Goal: Task Accomplishment & Management: Use online tool/utility

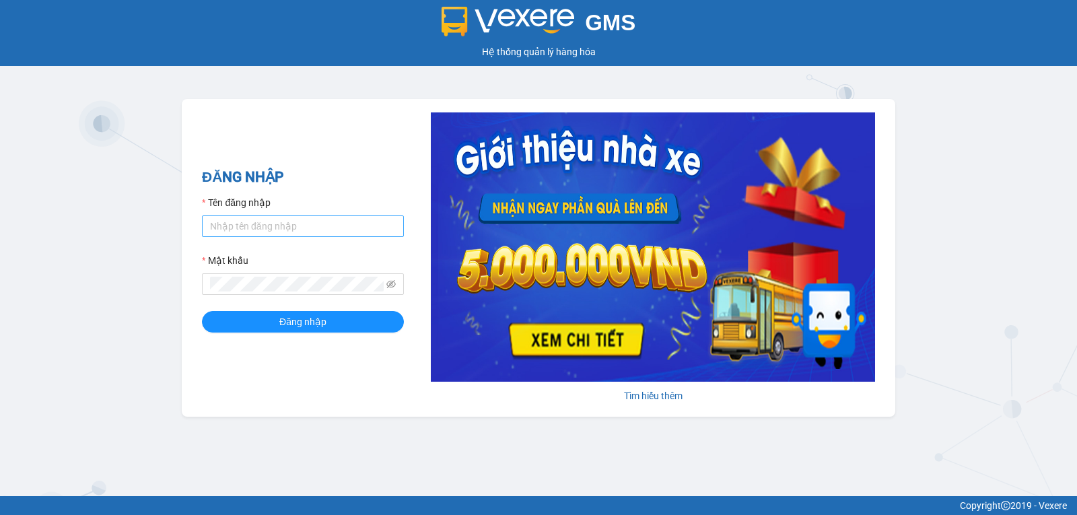
type input "lienphuong.vtp"
click at [202, 311] on button "Đăng nhập" at bounding box center [303, 322] width 202 height 22
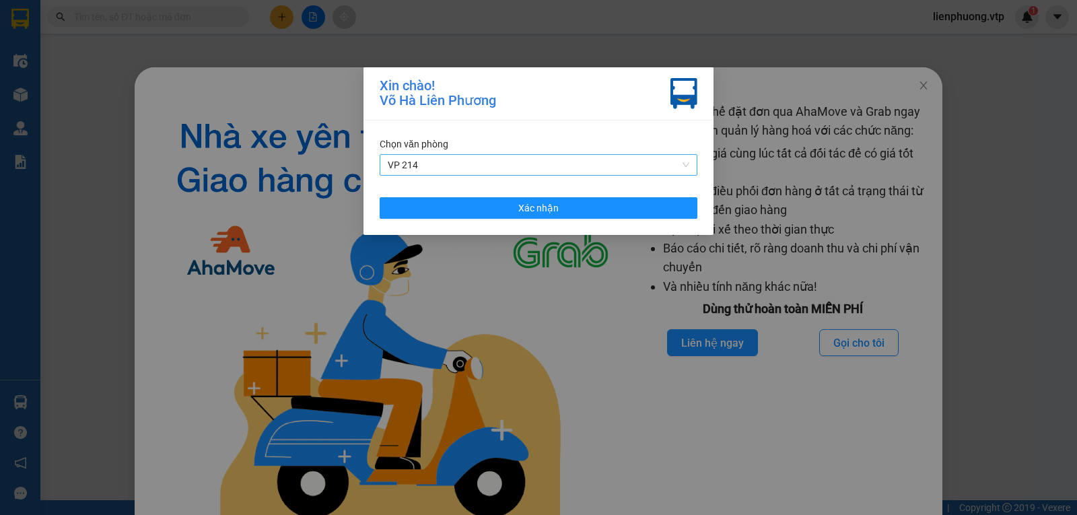
click at [523, 164] on span "VP 214" at bounding box center [539, 165] width 302 height 20
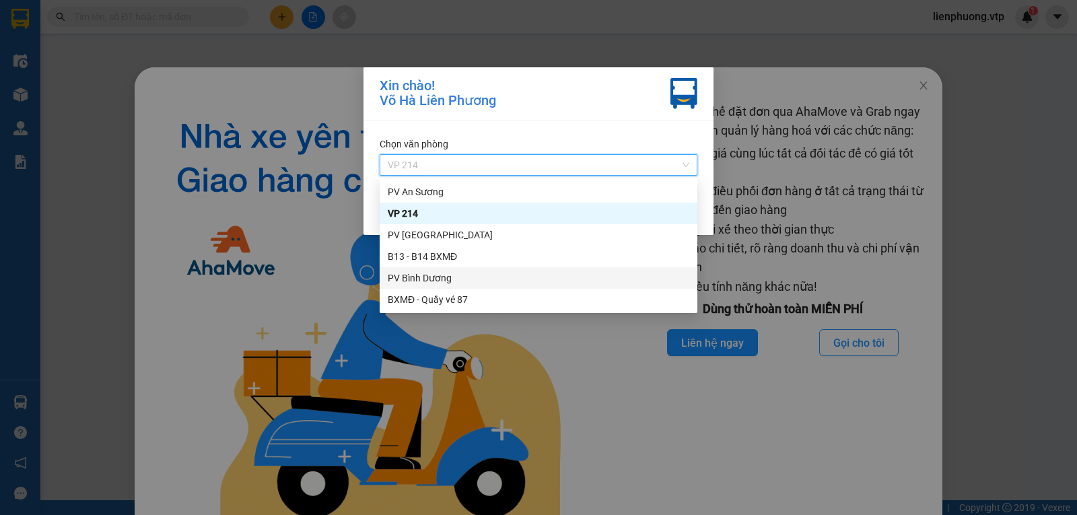
click at [436, 277] on div "PV Bình Dương" at bounding box center [539, 278] width 302 height 15
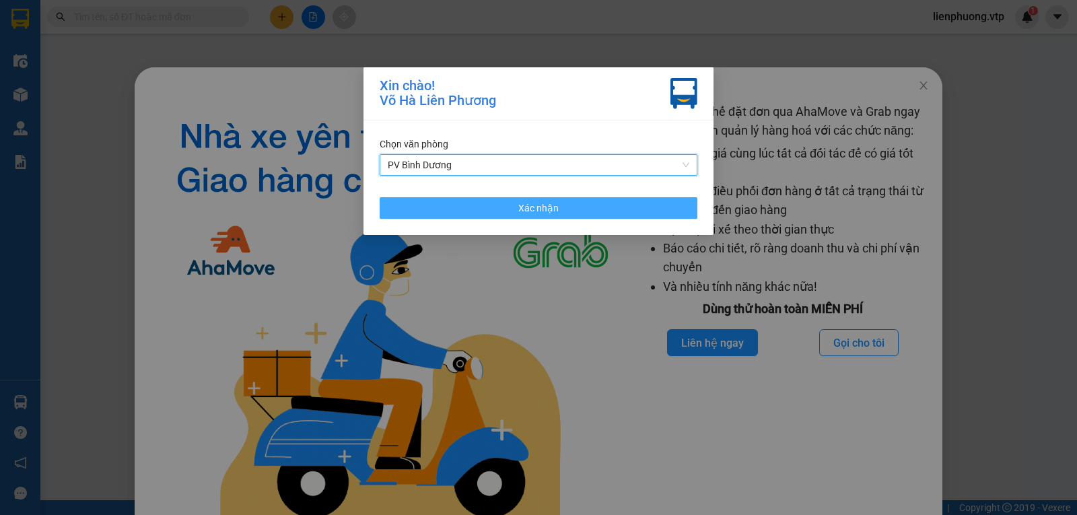
click at [521, 205] on span "Xác nhận" at bounding box center [538, 208] width 40 height 15
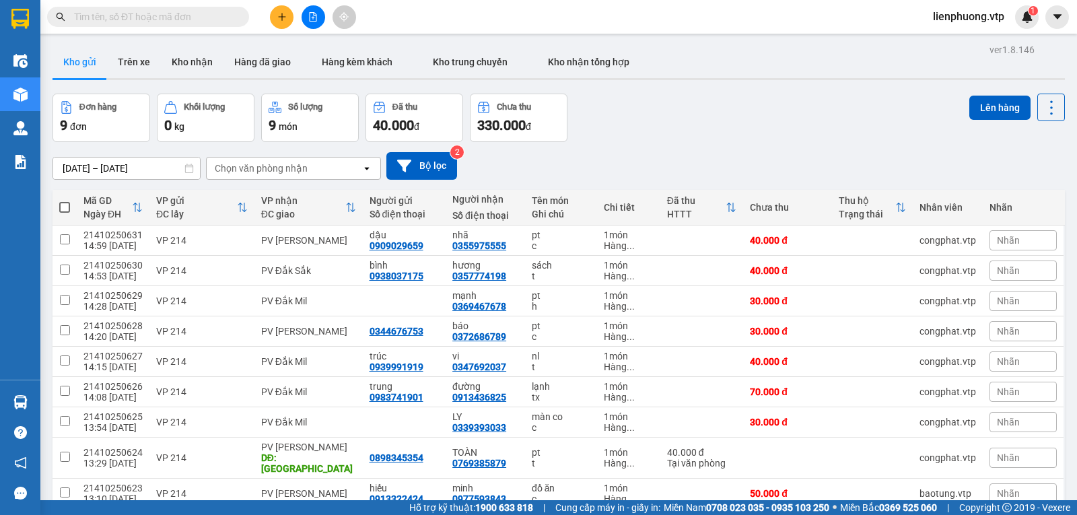
click at [119, 16] on input "text" at bounding box center [153, 16] width 159 height 15
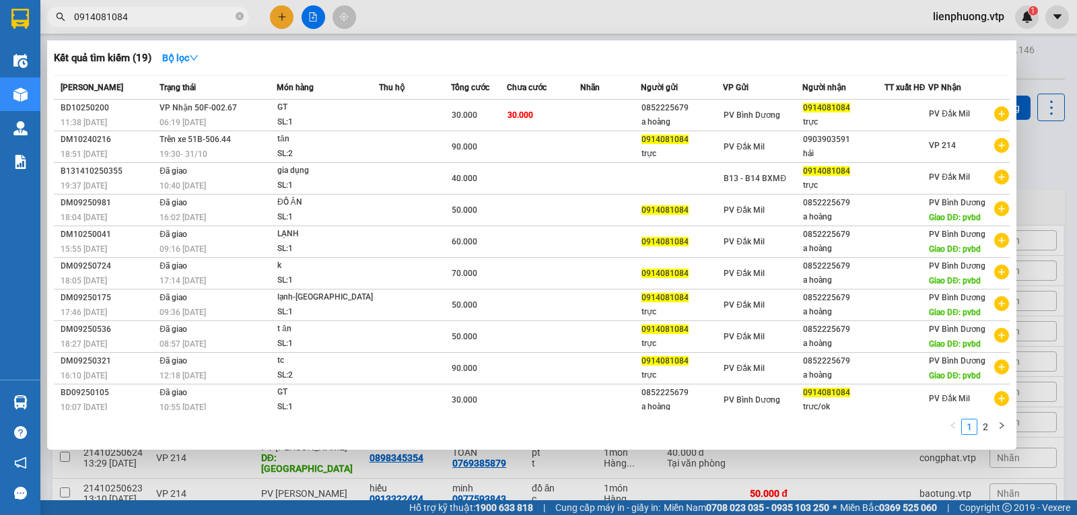
type input "0914081084"
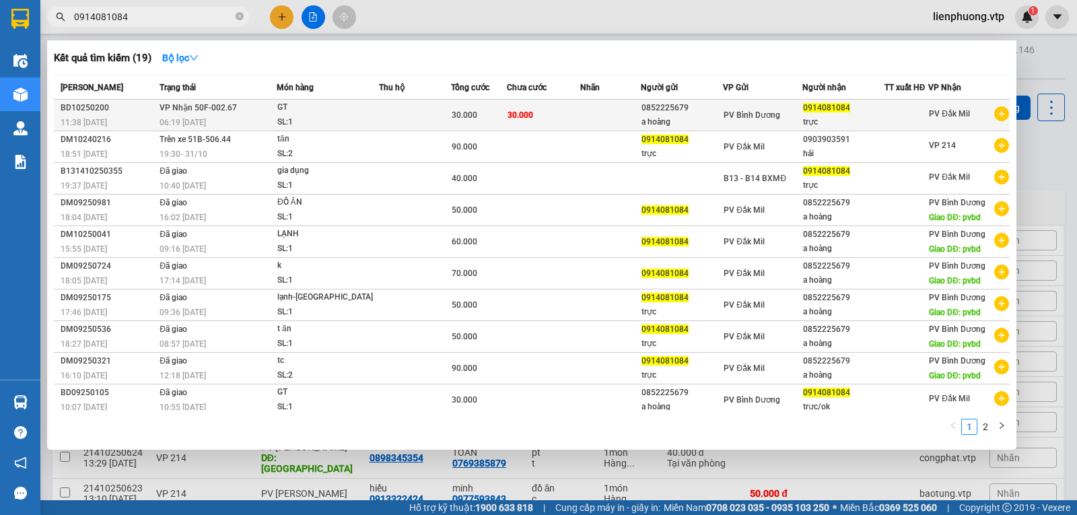
click at [563, 116] on td "30.000" at bounding box center [543, 116] width 73 height 32
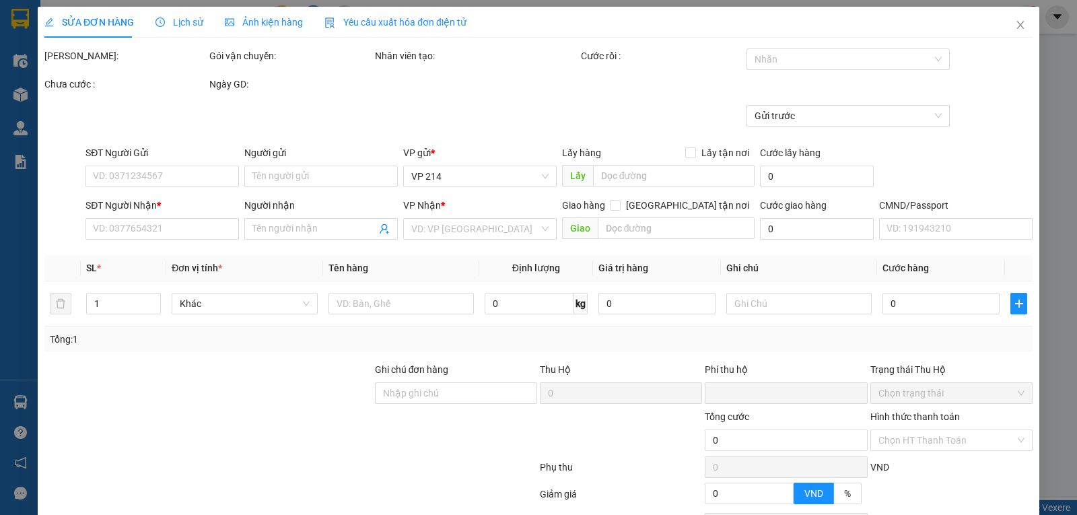
type input "0852225679"
type input "a hoàng"
type input "0914081084"
type input "trực"
type input "0"
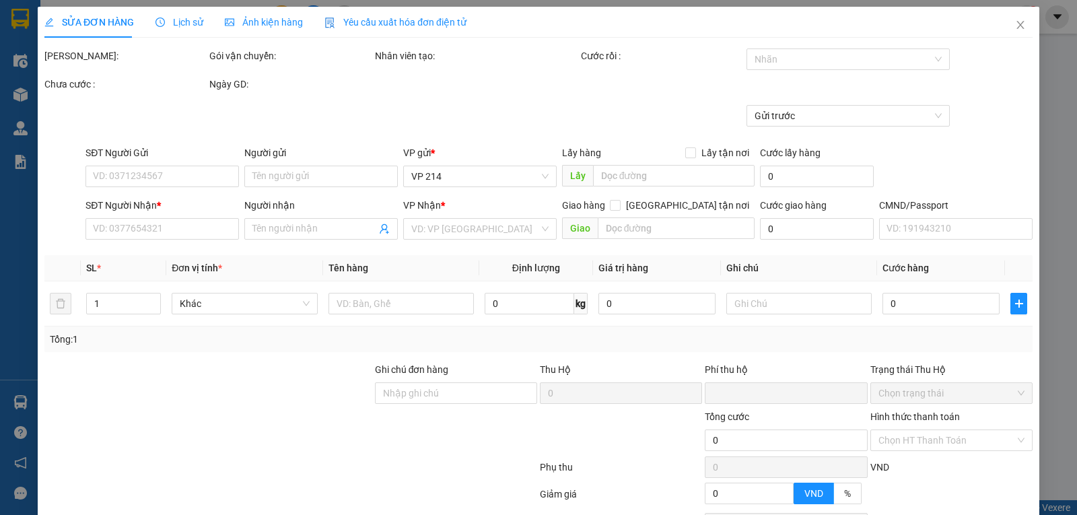
type input "30.000"
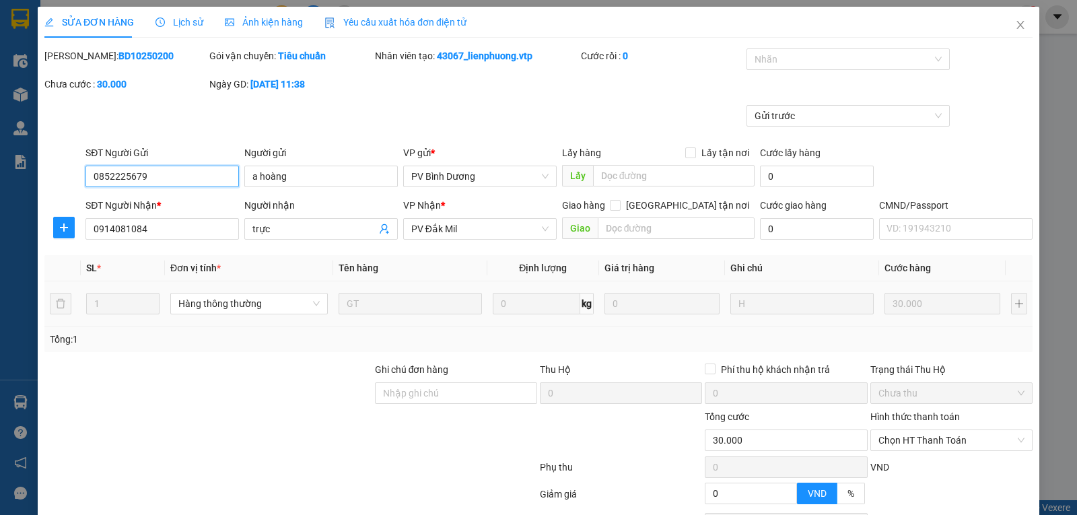
type input "1.500"
click at [181, 21] on span "Lịch sử" at bounding box center [179, 22] width 48 height 11
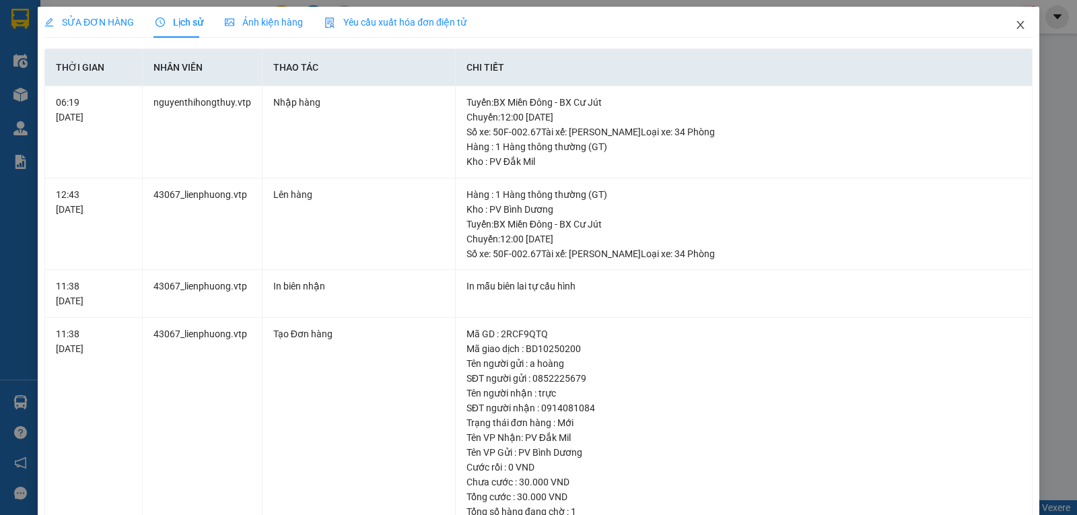
click at [1015, 24] on icon "close" at bounding box center [1020, 25] width 11 height 11
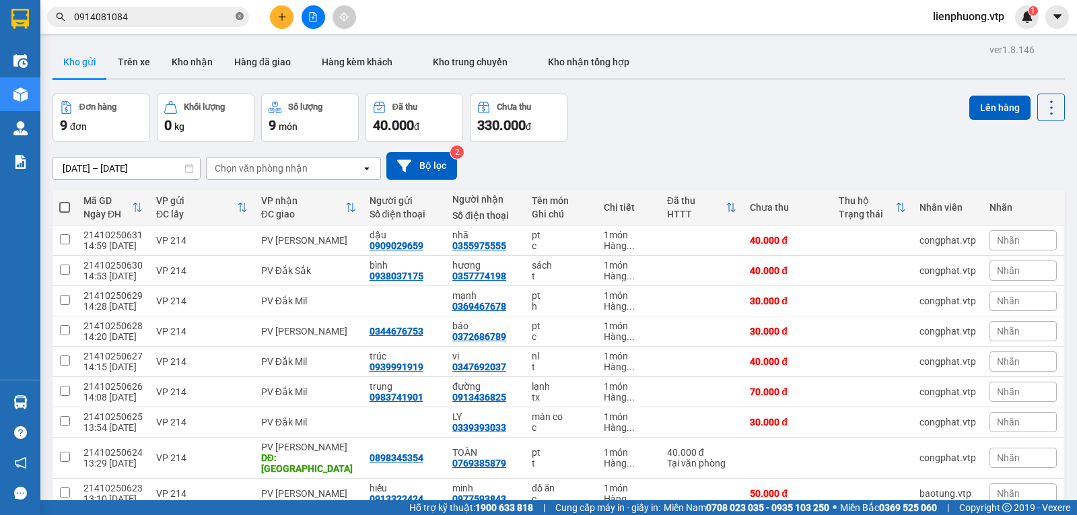
click at [239, 18] on icon "close-circle" at bounding box center [240, 16] width 8 height 8
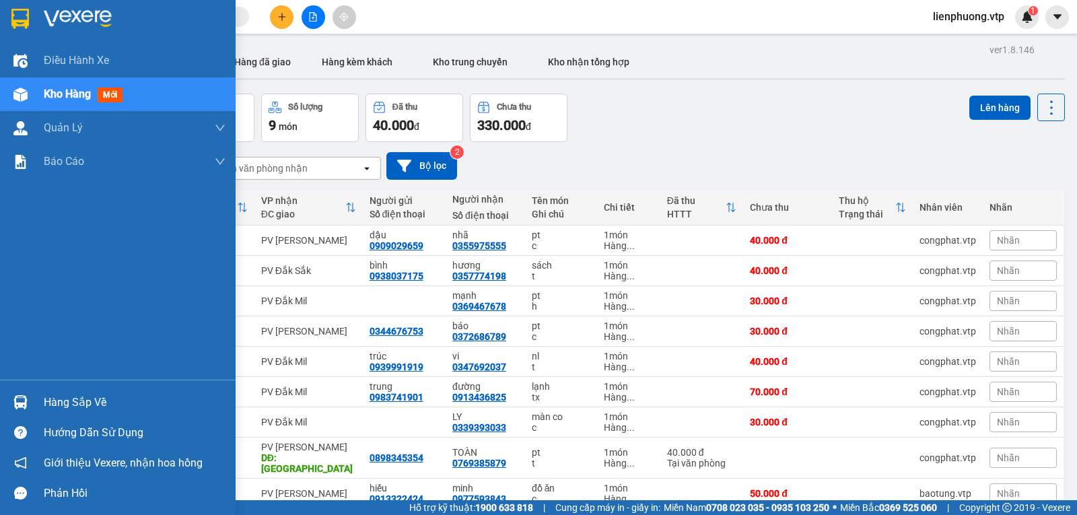
click at [71, 396] on div "Hàng sắp về" at bounding box center [135, 402] width 182 height 20
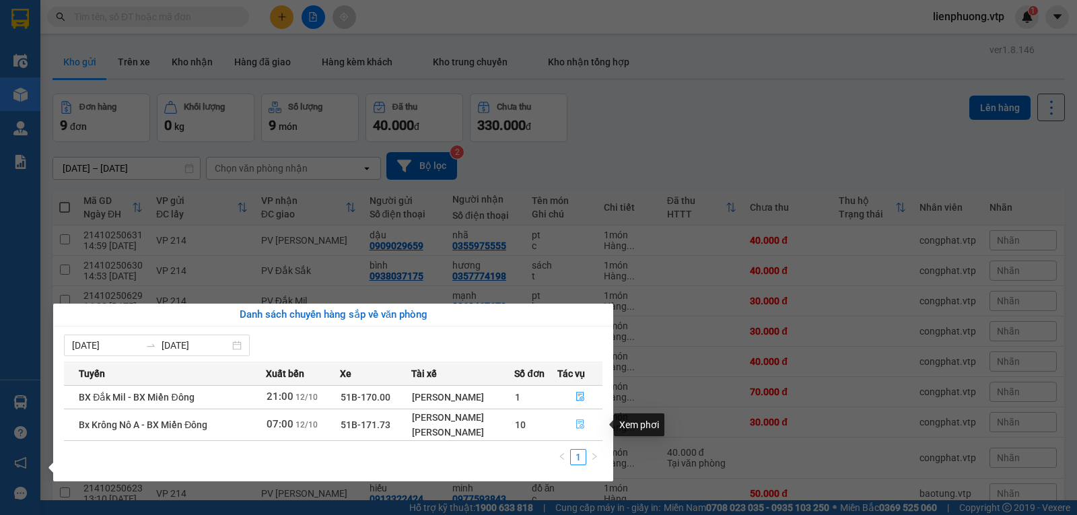
click at [579, 426] on icon "file-done" at bounding box center [579, 423] width 9 height 9
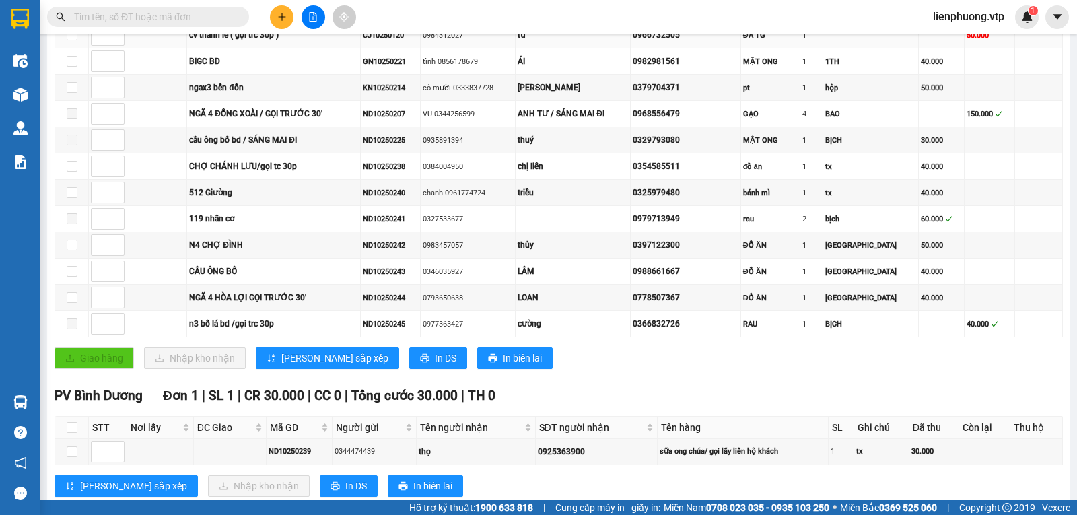
scroll to position [404, 0]
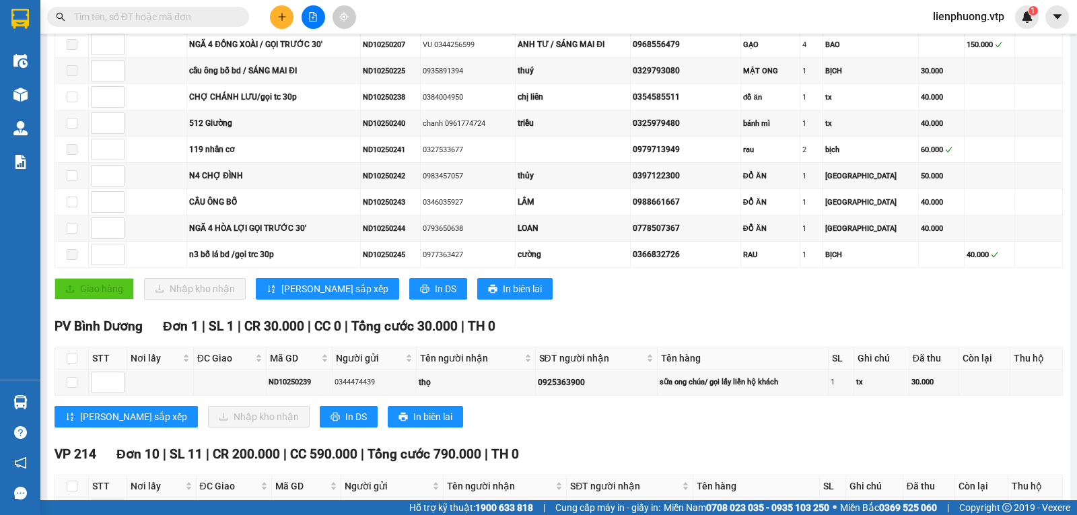
click at [954, 20] on span "lienphuong.vtp" at bounding box center [968, 16] width 93 height 17
click at [956, 43] on span "Đăng xuất" at bounding box center [974, 41] width 66 height 15
